Goal: Task Accomplishment & Management: Complete application form

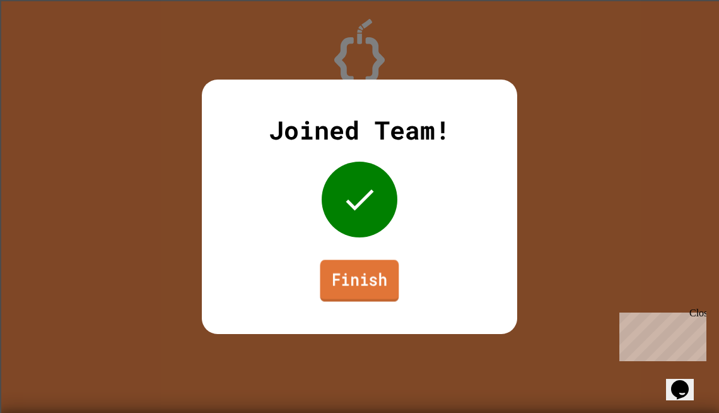
click at [333, 290] on link "Finish" at bounding box center [359, 280] width 79 height 42
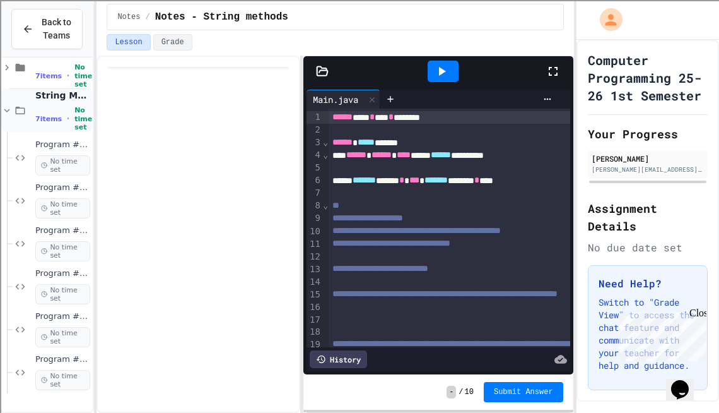
scroll to position [114, 0]
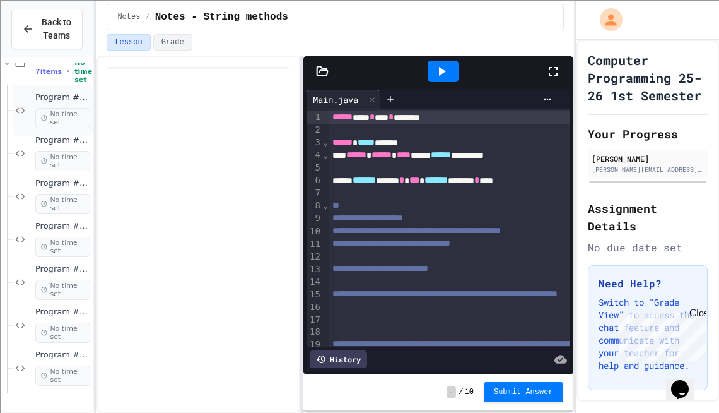
click at [63, 103] on span "Program #14 - String Methods - username" at bounding box center [62, 97] width 55 height 11
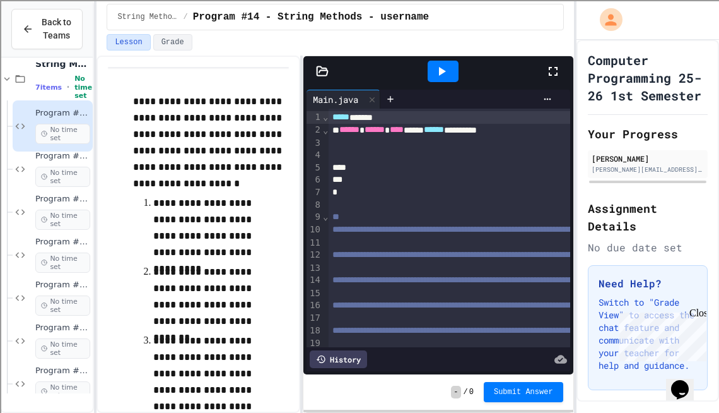
scroll to position [114, 0]
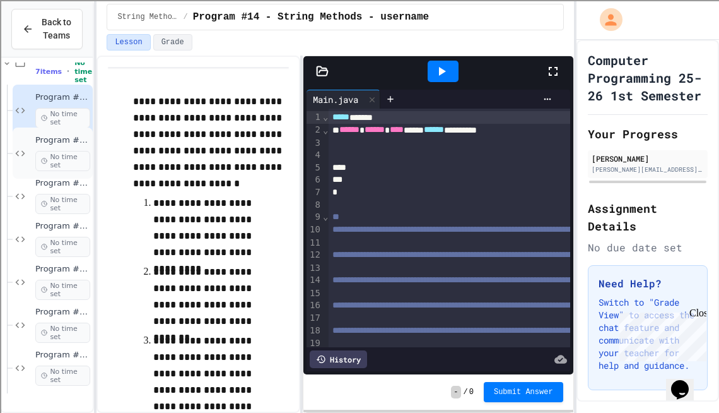
click at [56, 165] on span "No time set" at bounding box center [62, 161] width 55 height 20
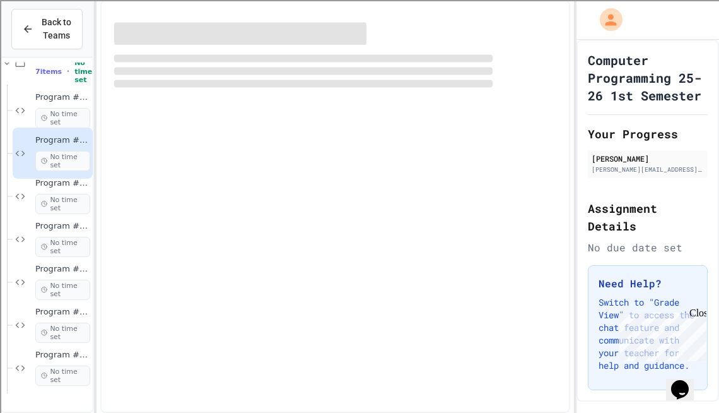
scroll to position [98, 0]
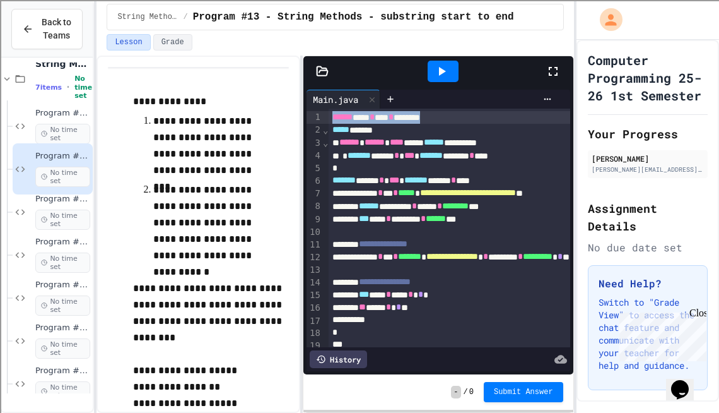
drag, startPoint x: 333, startPoint y: 117, endPoint x: 471, endPoint y: 117, distance: 138.2
click at [471, 117] on div "****** **** * **** * ********" at bounding box center [523, 117] width 388 height 13
copy div "****** **** * **** * ********"
click at [56, 119] on span "Program #14 - String Methods - username" at bounding box center [62, 113] width 55 height 11
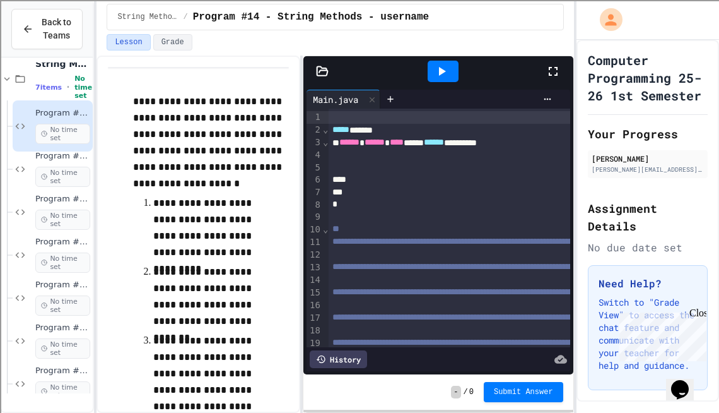
click at [54, 162] on span "Program #13 - String Methods - substring start to end" at bounding box center [62, 156] width 55 height 11
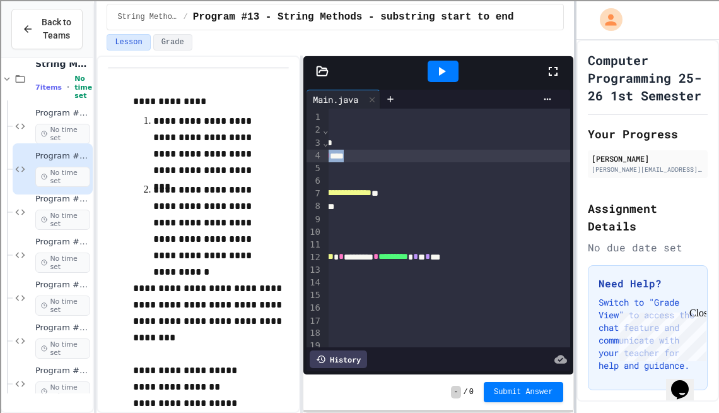
scroll to position [0, 147]
drag, startPoint x: 362, startPoint y: 155, endPoint x: 424, endPoint y: 156, distance: 62.5
click at [424, 156] on div "******* ***** * *** ******* ******* * ****" at bounding box center [376, 156] width 388 height 13
copy div "******* ***** * *** ******* ******* * ****"
click at [44, 134] on div "Program #14 - String Methods - username No time set" at bounding box center [62, 126] width 55 height 36
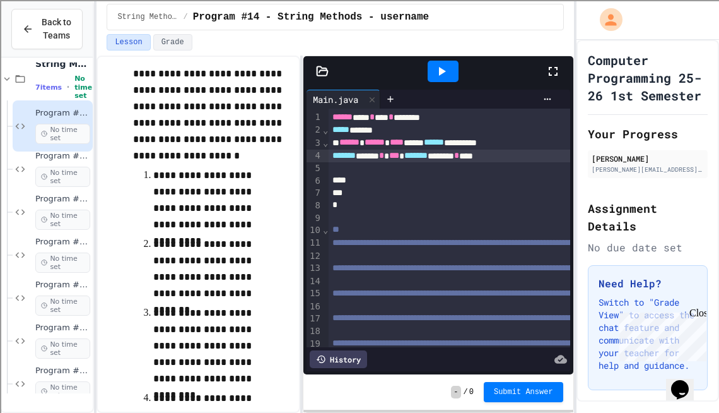
scroll to position [37, 0]
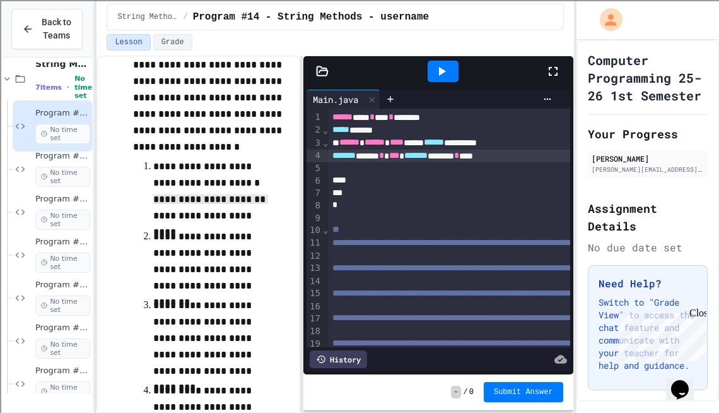
click at [274, 191] on ol "**********" at bounding box center [211, 402] width 156 height 492
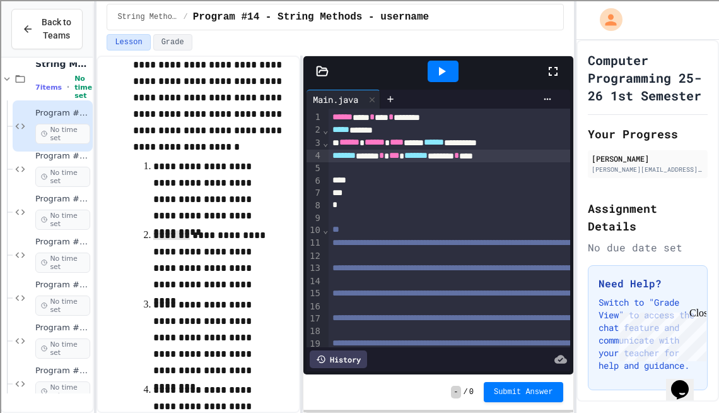
drag, startPoint x: 85, startPoint y: 235, endPoint x: 191, endPoint y: 234, distance: 106.0
click at [295, 215] on div "**********" at bounding box center [199, 234] width 204 height 357
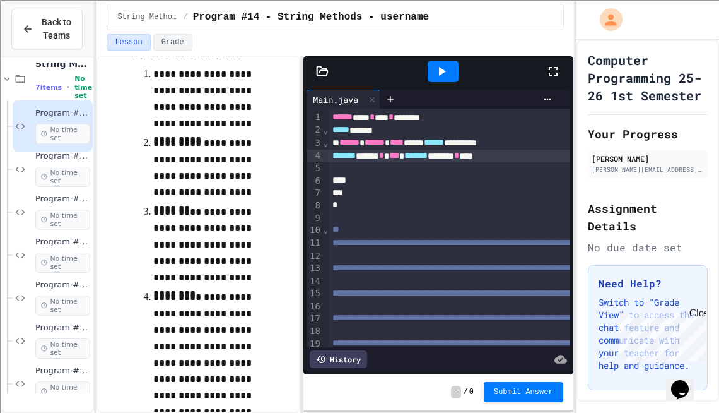
scroll to position [130, 0]
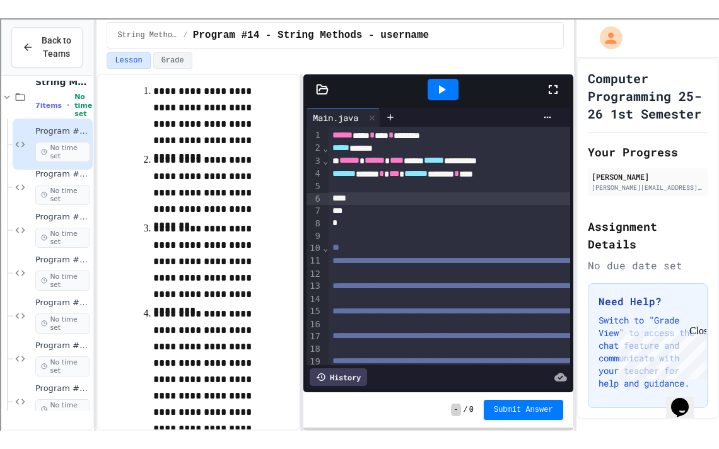
scroll to position [45, 90]
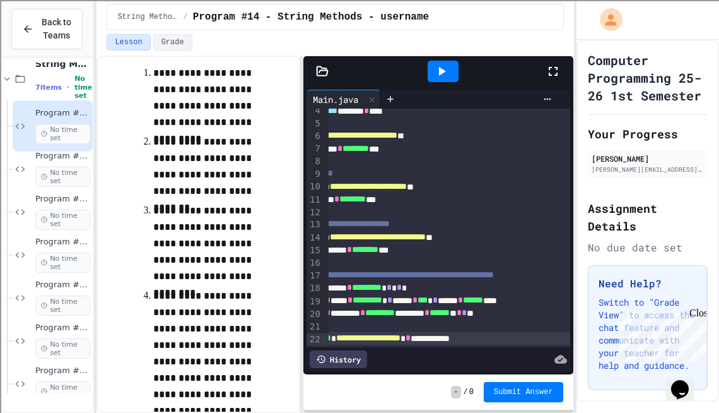
click at [557, 78] on icon at bounding box center [553, 71] width 15 height 15
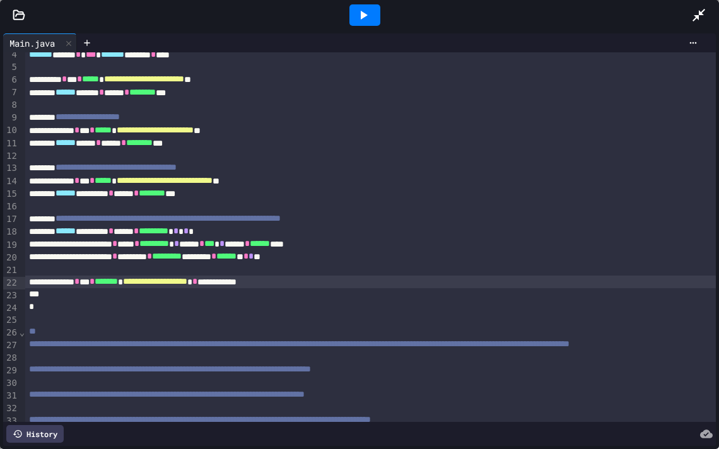
scroll to position [77, 0]
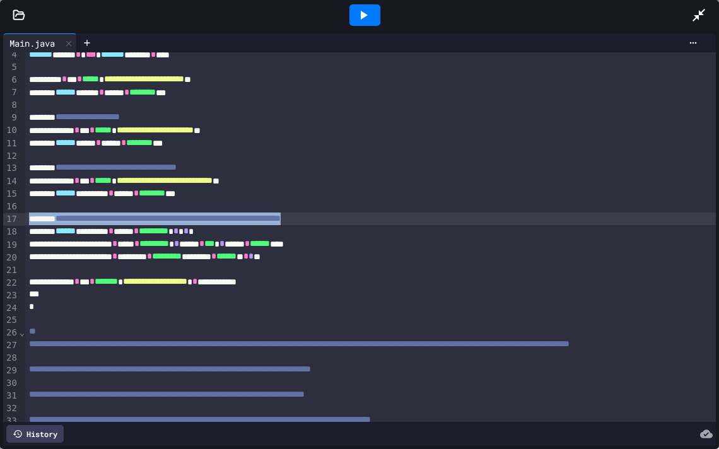
drag, startPoint x: 451, startPoint y: 219, endPoint x: 68, endPoint y: 220, distance: 382.4
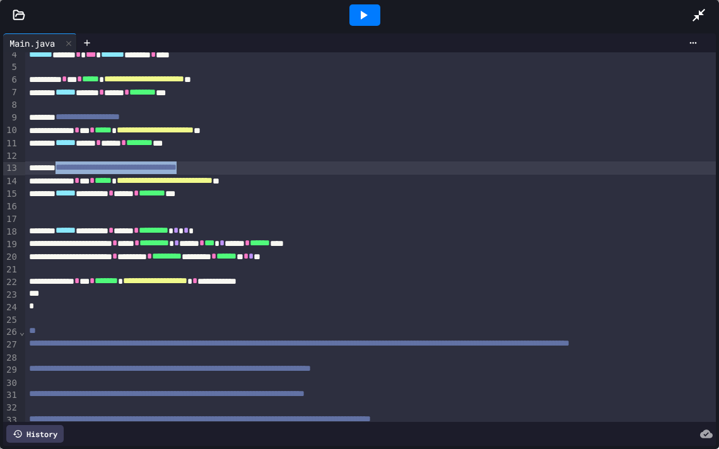
drag, startPoint x: 272, startPoint y: 165, endPoint x: 72, endPoint y: 168, distance: 200.1
click at [72, 168] on span "**********" at bounding box center [116, 167] width 121 height 9
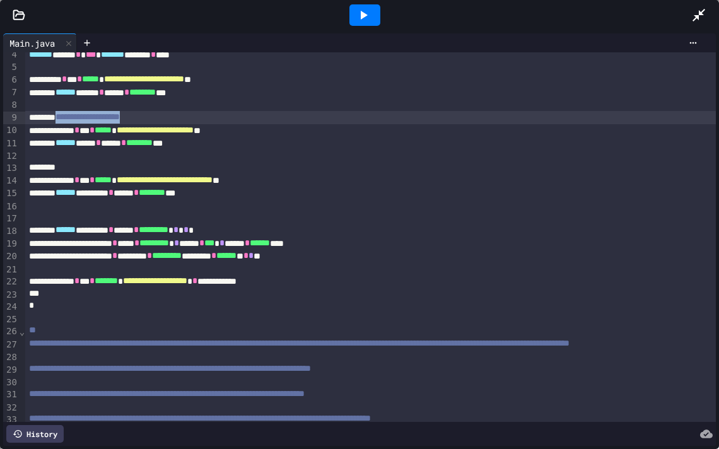
drag, startPoint x: 186, startPoint y: 117, endPoint x: 71, endPoint y: 118, distance: 114.8
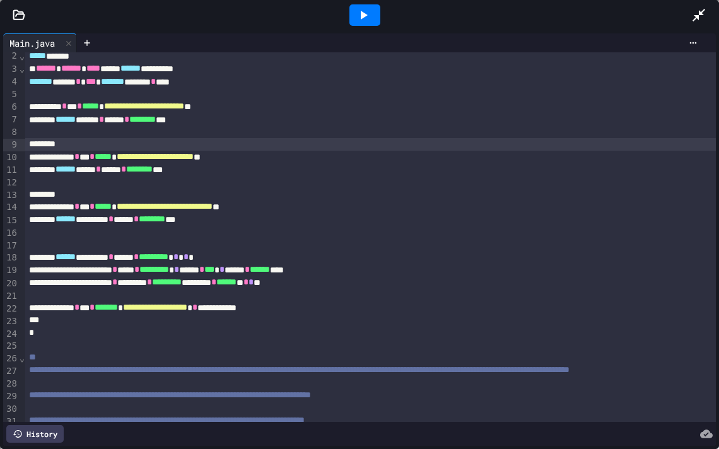
scroll to position [0, 0]
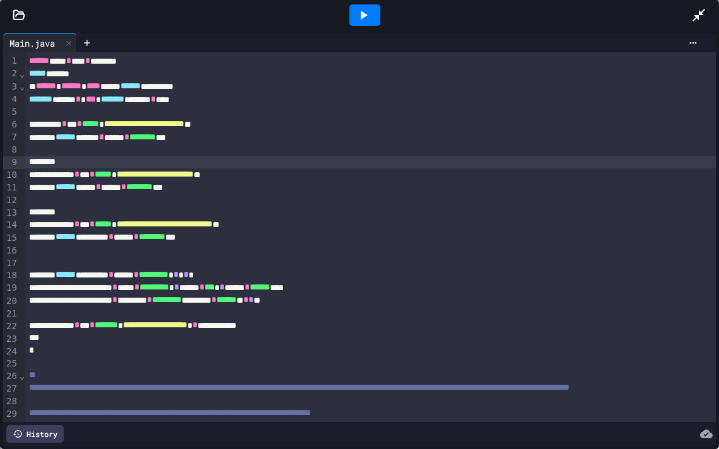
click at [378, 6] on div at bounding box center [365, 14] width 31 height 21
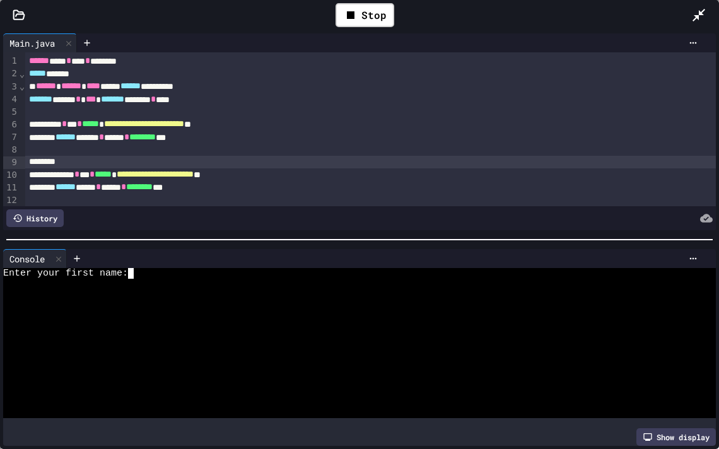
click at [136, 273] on textarea "Terminal input" at bounding box center [137, 273] width 6 height 11
type textarea "*"
click at [130, 288] on textarea "Terminal input" at bounding box center [131, 284] width 6 height 11
type textarea "*"
click at [168, 298] on div "Enter your graduation year:" at bounding box center [352, 295] width 698 height 11
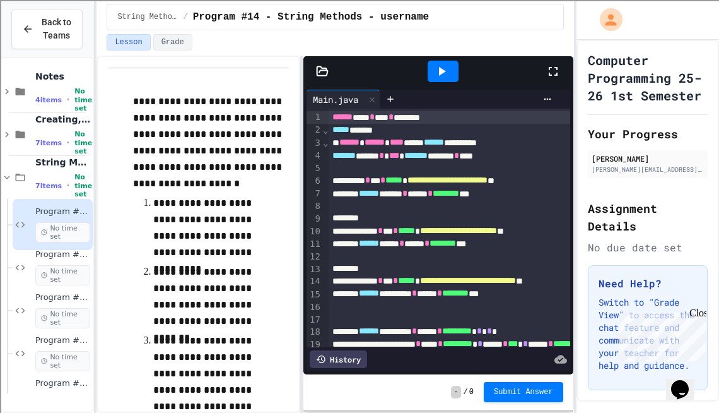
click at [554, 68] on icon at bounding box center [553, 71] width 15 height 15
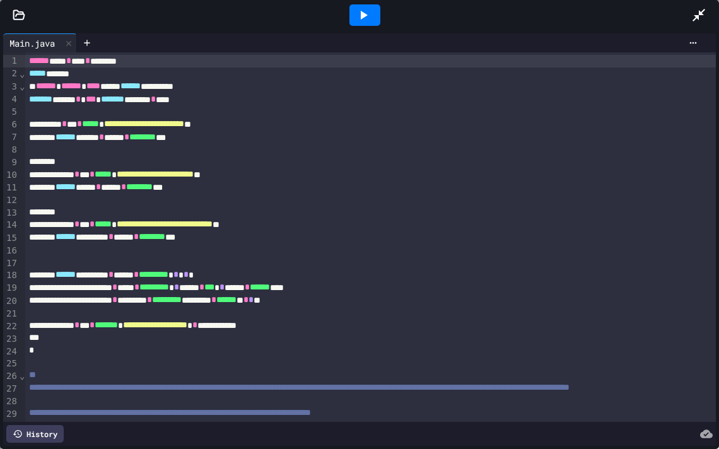
click at [359, 11] on icon at bounding box center [363, 15] width 15 height 15
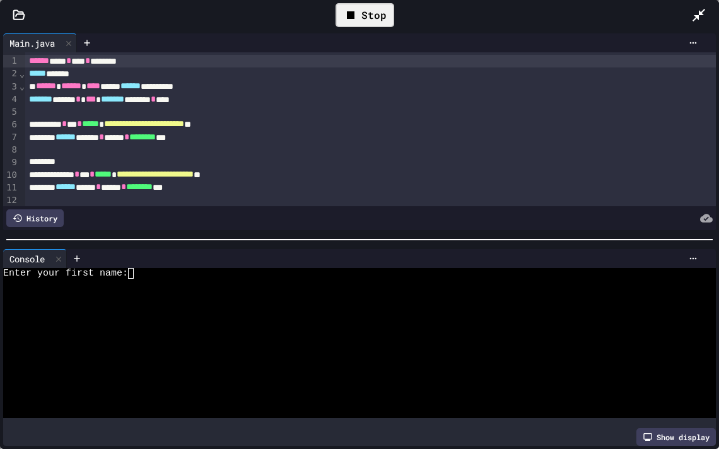
click at [138, 274] on textarea "Terminal input" at bounding box center [137, 273] width 6 height 11
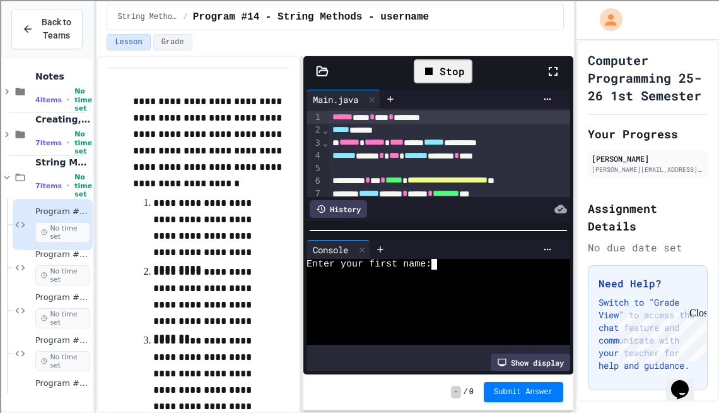
click at [438, 268] on textarea "Terminal input" at bounding box center [440, 264] width 6 height 11
click at [548, 73] on icon at bounding box center [553, 71] width 15 height 15
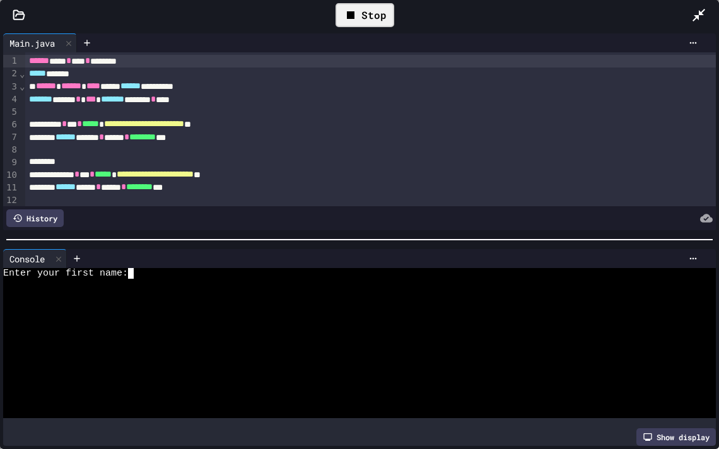
click at [139, 271] on div "Enter your first name:" at bounding box center [352, 273] width 698 height 11
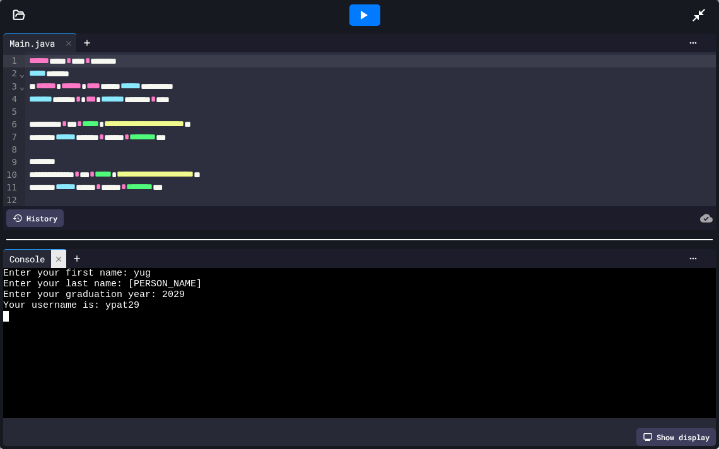
click at [66, 261] on div at bounding box center [58, 259] width 15 height 18
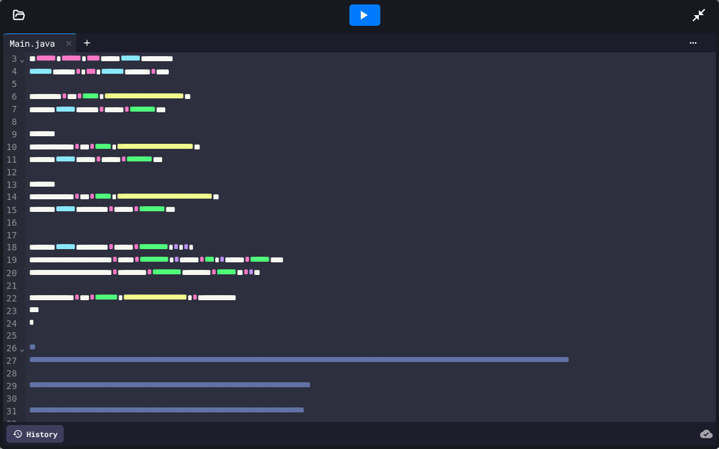
scroll to position [30, 0]
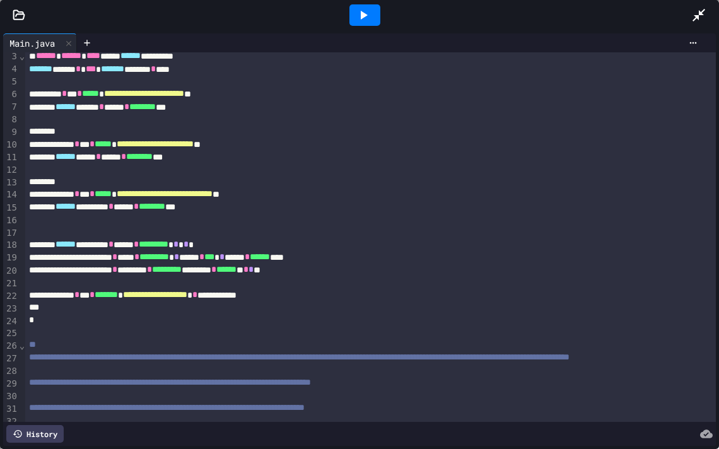
click at [367, 11] on icon at bounding box center [363, 15] width 15 height 15
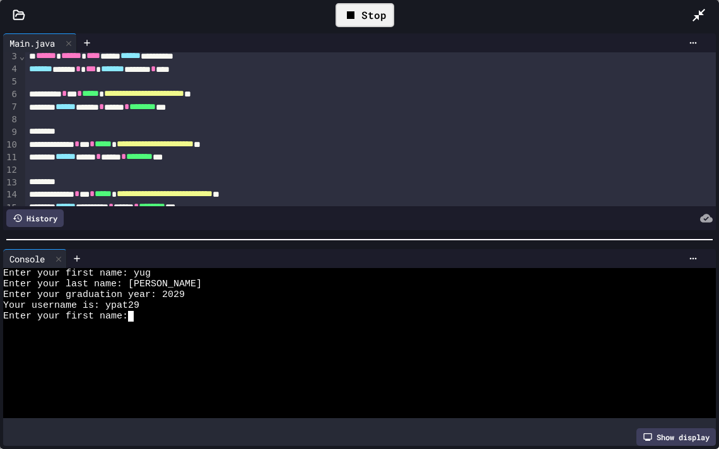
click at [136, 315] on textarea "Terminal input" at bounding box center [137, 316] width 6 height 11
click at [56, 258] on div at bounding box center [58, 259] width 15 height 18
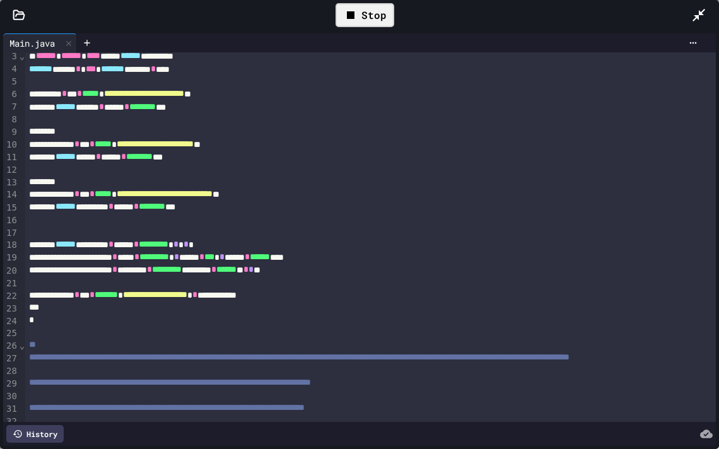
click at [363, 19] on div "Stop" at bounding box center [365, 15] width 59 height 24
click at [363, 19] on icon at bounding box center [363, 15] width 15 height 15
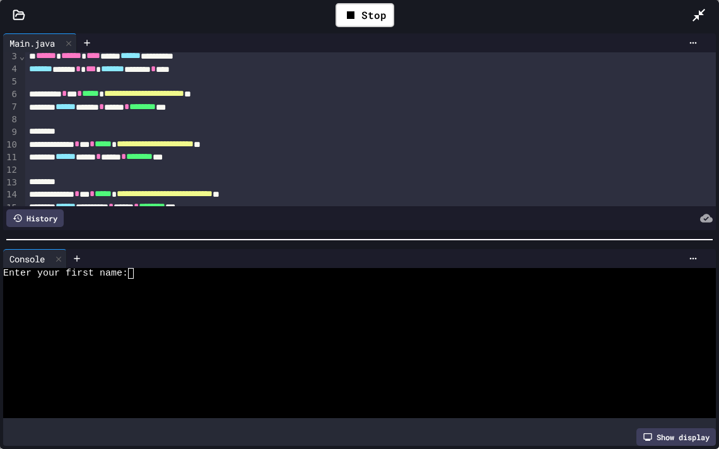
click at [134, 275] on textarea "Terminal input" at bounding box center [137, 273] width 6 height 11
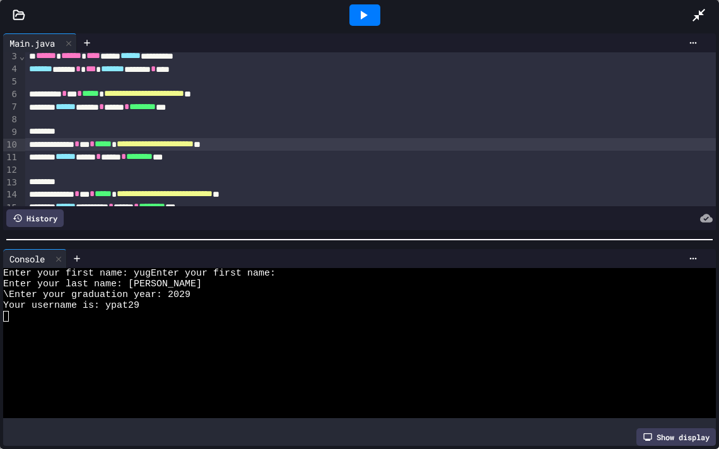
click at [194, 143] on span "**********" at bounding box center [155, 143] width 77 height 9
click at [184, 94] on span "**********" at bounding box center [144, 93] width 80 height 9
click at [162, 143] on span "**********" at bounding box center [139, 143] width 45 height 9
click at [213, 197] on span "**********" at bounding box center [165, 193] width 96 height 9
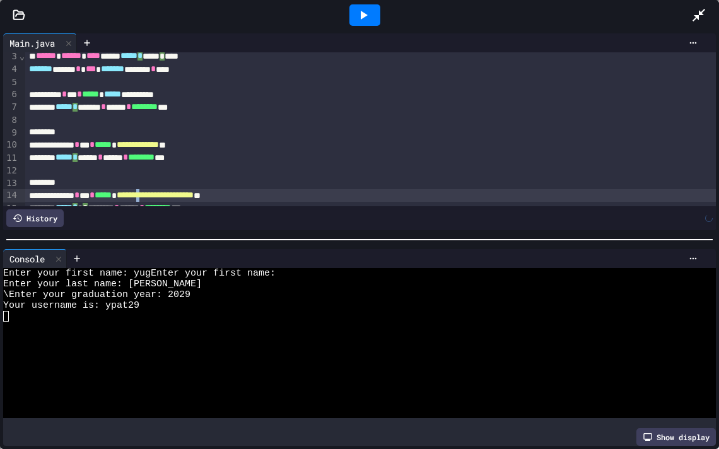
click at [194, 195] on span "**********" at bounding box center [155, 195] width 77 height 9
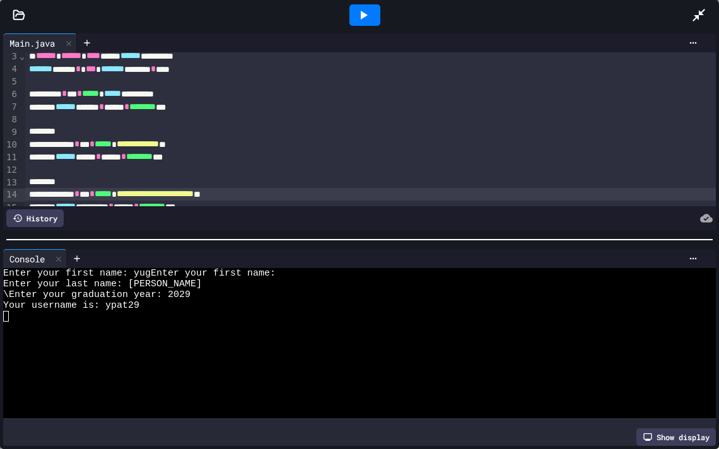
click at [194, 197] on span "**********" at bounding box center [155, 193] width 77 height 9
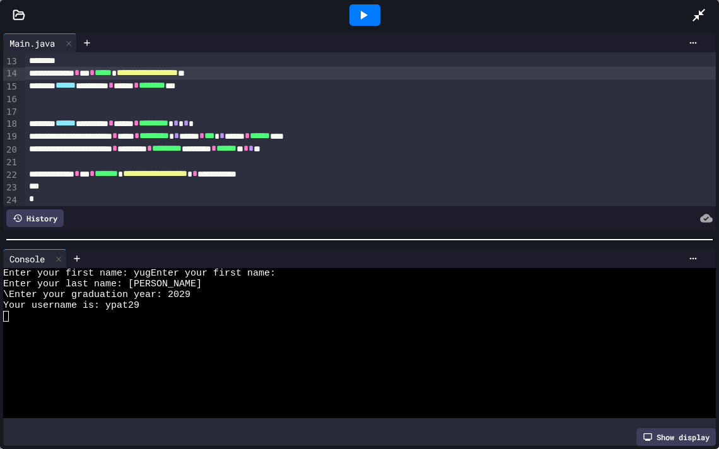
scroll to position [160, 0]
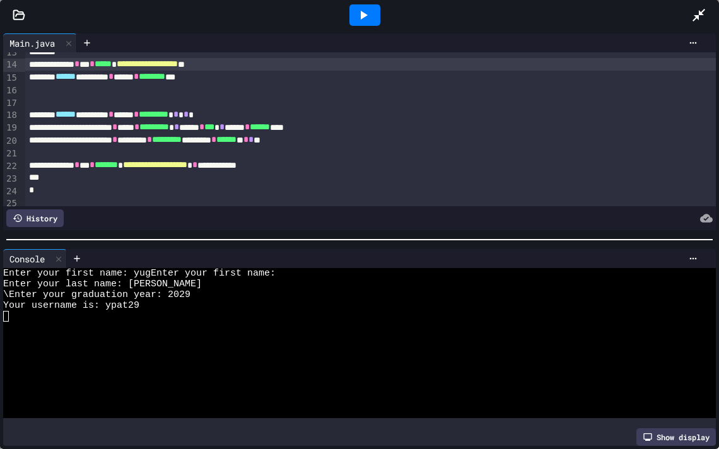
click at [179, 163] on span "**********" at bounding box center [155, 164] width 64 height 9
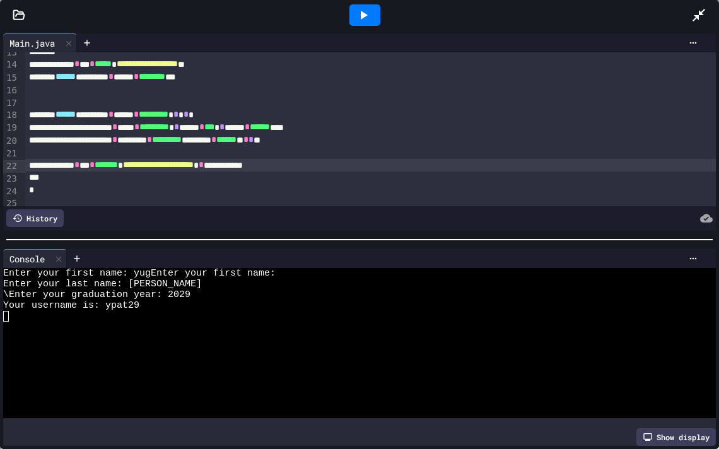
click at [366, 17] on icon at bounding box center [363, 15] width 15 height 15
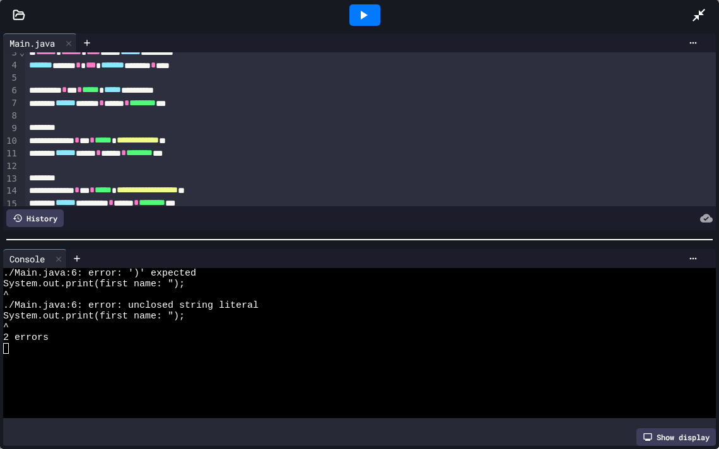
scroll to position [23, 0]
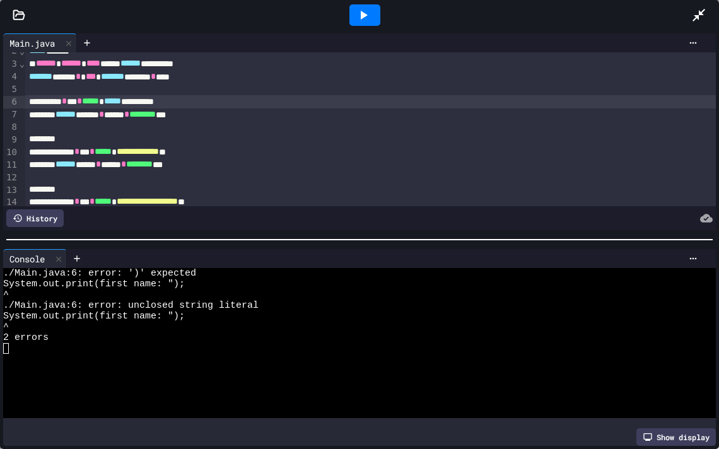
click at [121, 100] on span "*****" at bounding box center [112, 101] width 17 height 9
click at [368, 13] on icon at bounding box center [363, 15] width 15 height 15
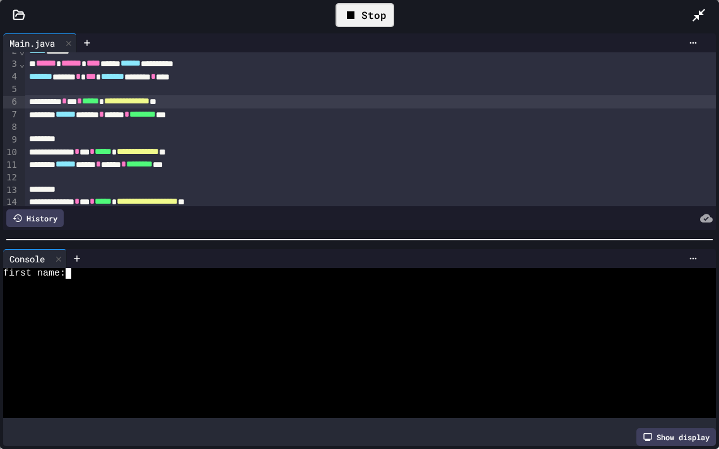
click at [73, 269] on textarea "Terminal input" at bounding box center [74, 273] width 6 height 11
type textarea "*"
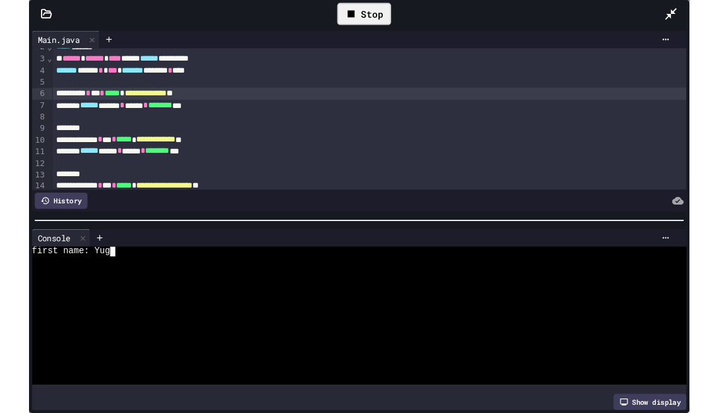
scroll to position [0, 0]
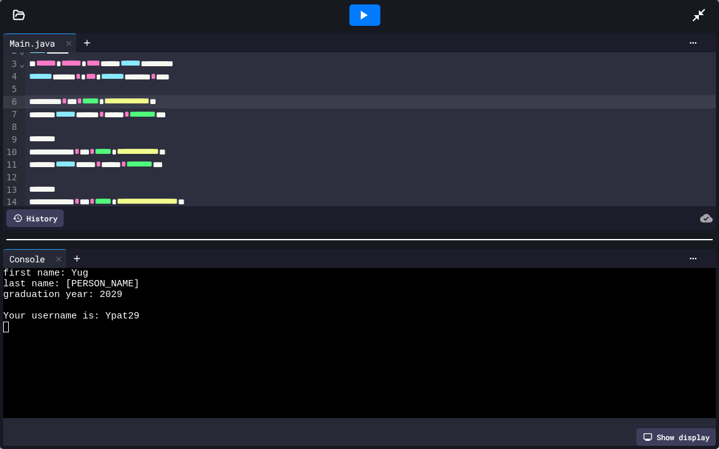
click at [701, 10] on icon at bounding box center [699, 15] width 15 height 15
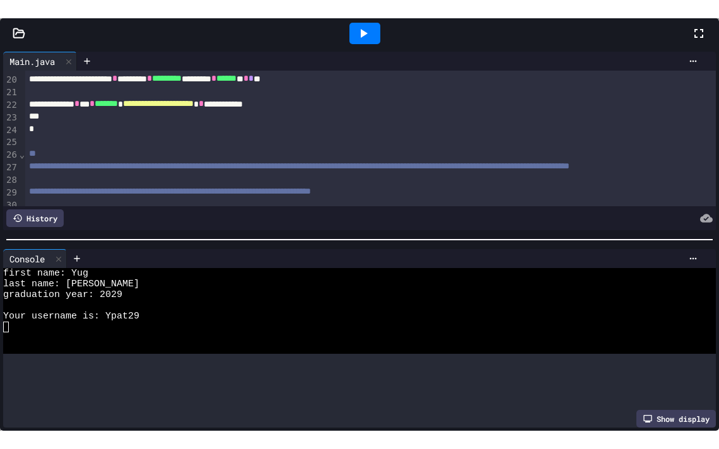
scroll to position [241, 0]
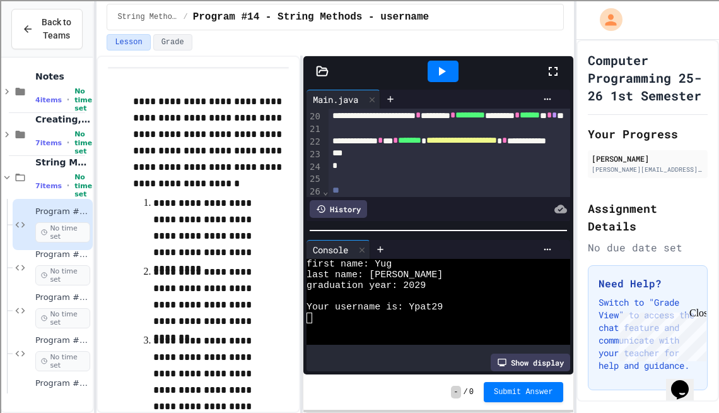
click at [548, 67] on icon at bounding box center [553, 71] width 15 height 15
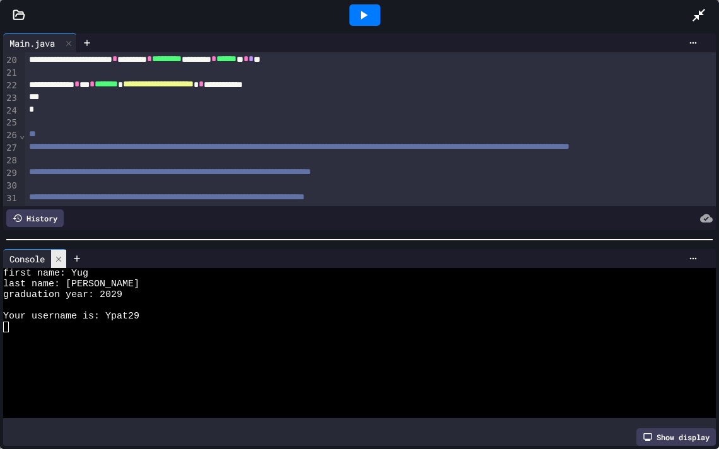
click at [57, 257] on icon at bounding box center [58, 259] width 9 height 9
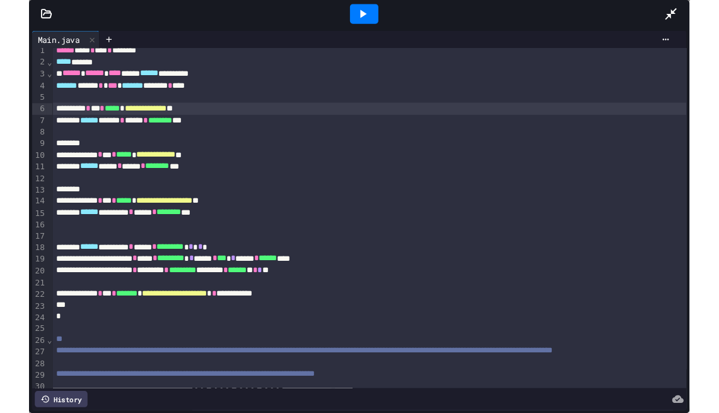
scroll to position [4, 0]
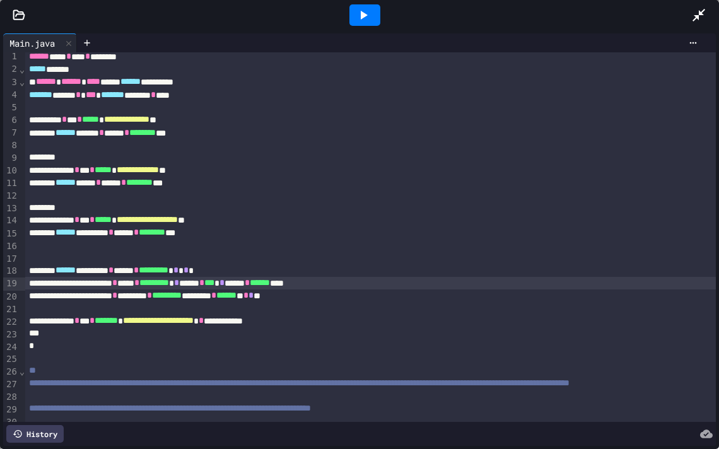
click at [117, 284] on span "*" at bounding box center [114, 282] width 5 height 9
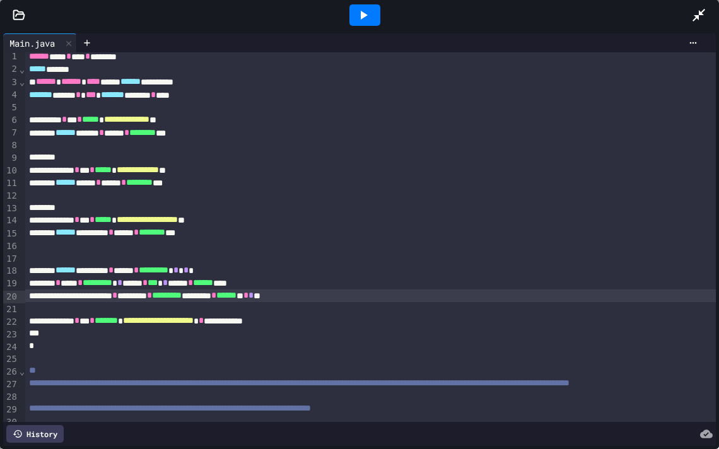
click at [361, 20] on icon at bounding box center [363, 15] width 15 height 15
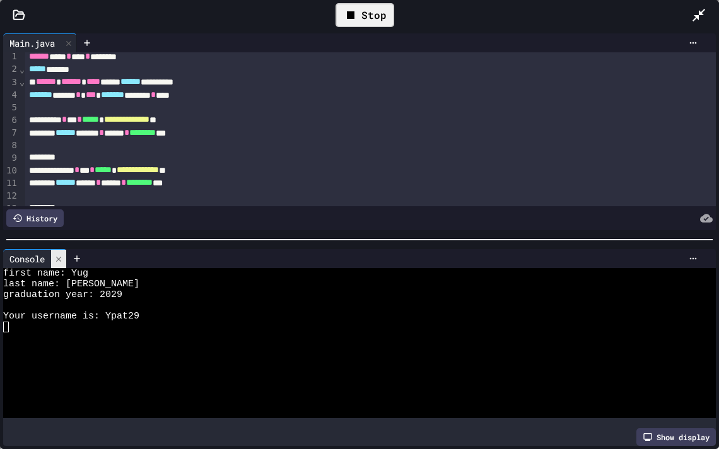
click at [61, 264] on div at bounding box center [58, 259] width 15 height 18
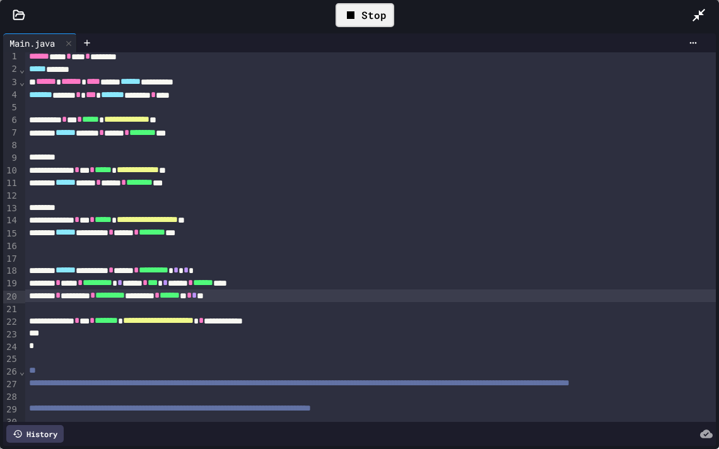
click at [701, 18] on icon at bounding box center [699, 15] width 15 height 15
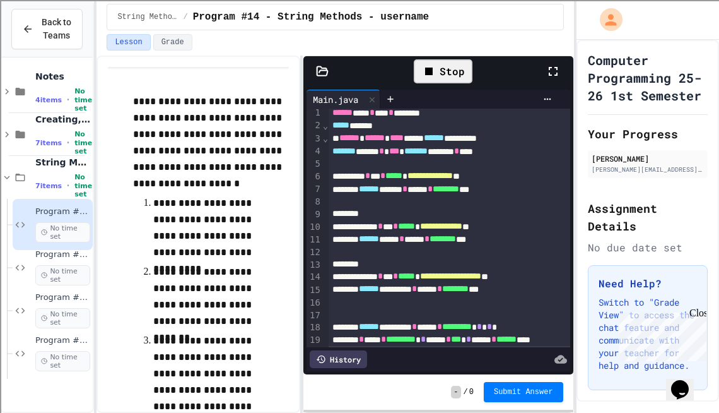
click at [552, 73] on icon at bounding box center [553, 71] width 15 height 15
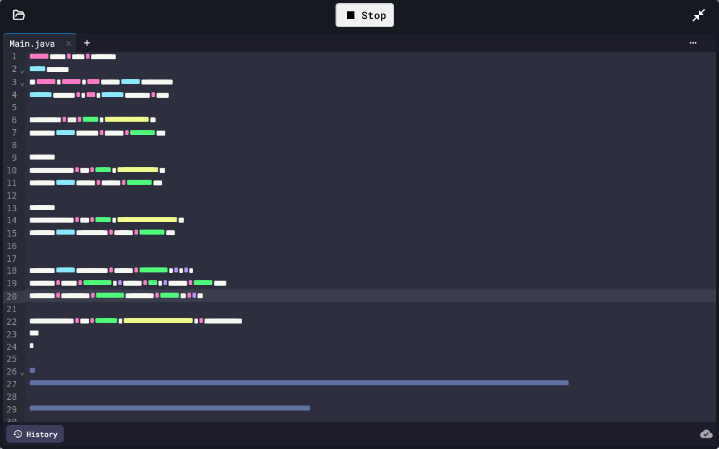
click at [362, 18] on div "Stop" at bounding box center [365, 15] width 59 height 24
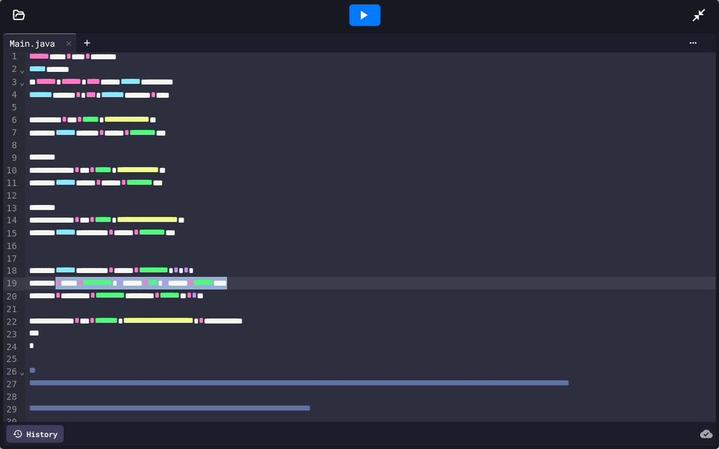
drag, startPoint x: 73, startPoint y: 284, endPoint x: 325, endPoint y: 283, distance: 251.8
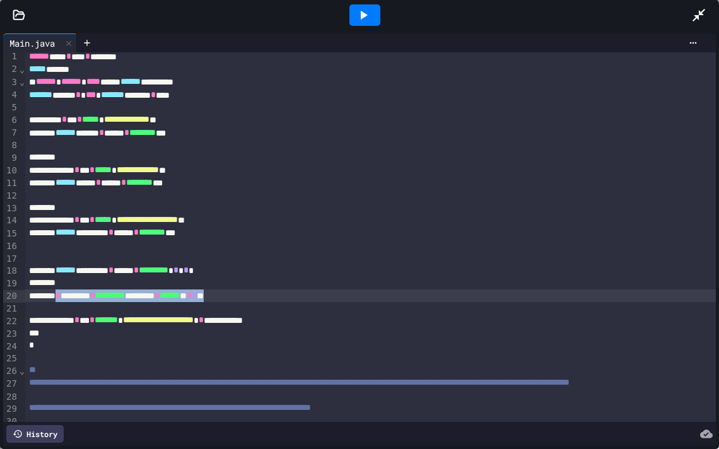
drag, startPoint x: 71, startPoint y: 295, endPoint x: 301, endPoint y: 294, distance: 229.7
click at [694, 18] on icon at bounding box center [699, 15] width 13 height 13
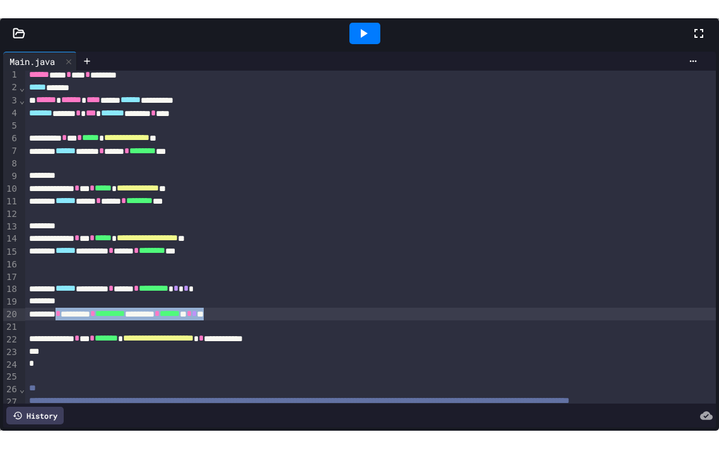
scroll to position [0, 0]
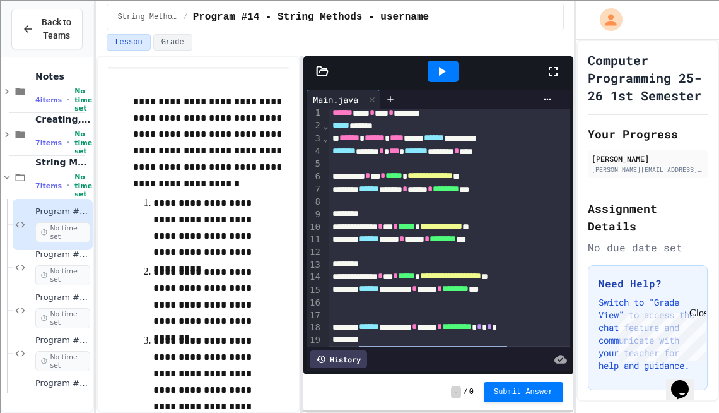
click at [556, 73] on icon at bounding box center [553, 71] width 9 height 9
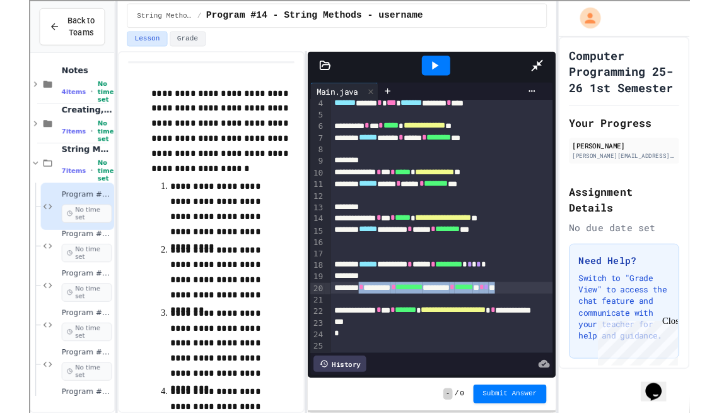
scroll to position [45, 0]
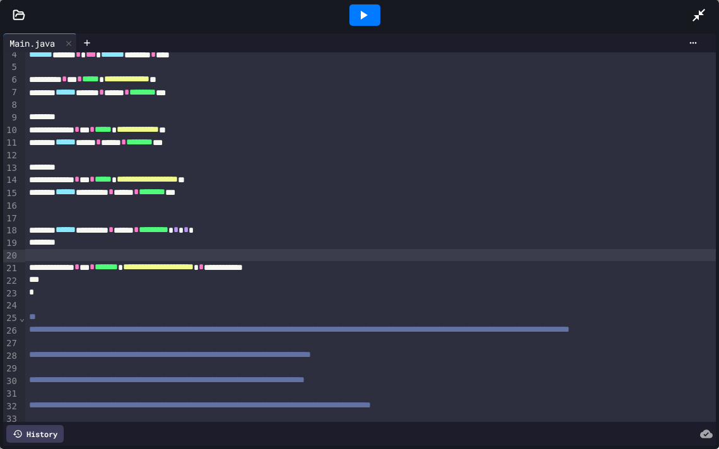
click at [703, 21] on icon at bounding box center [699, 15] width 15 height 15
